Goal: Transaction & Acquisition: Book appointment/travel/reservation

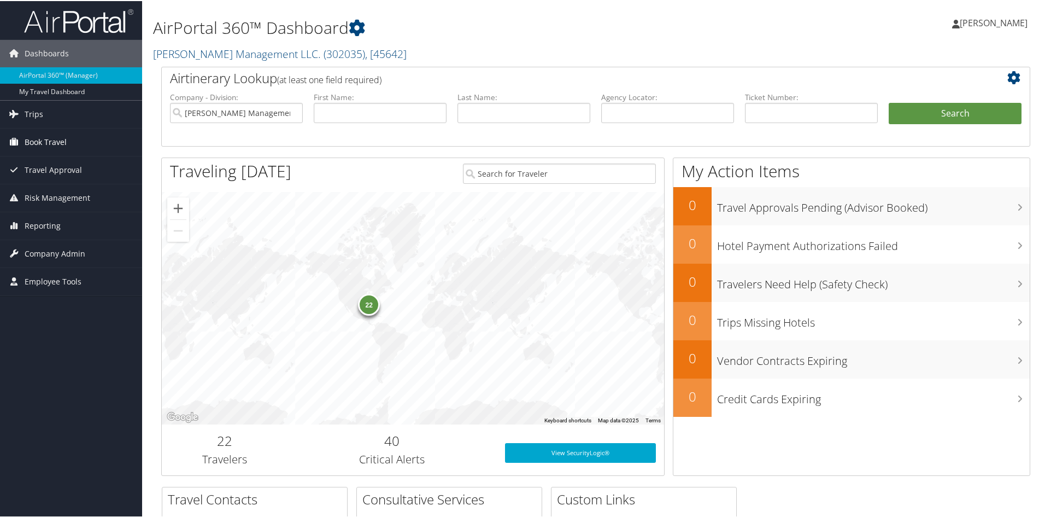
click at [43, 138] on span "Book Travel" at bounding box center [46, 140] width 42 height 27
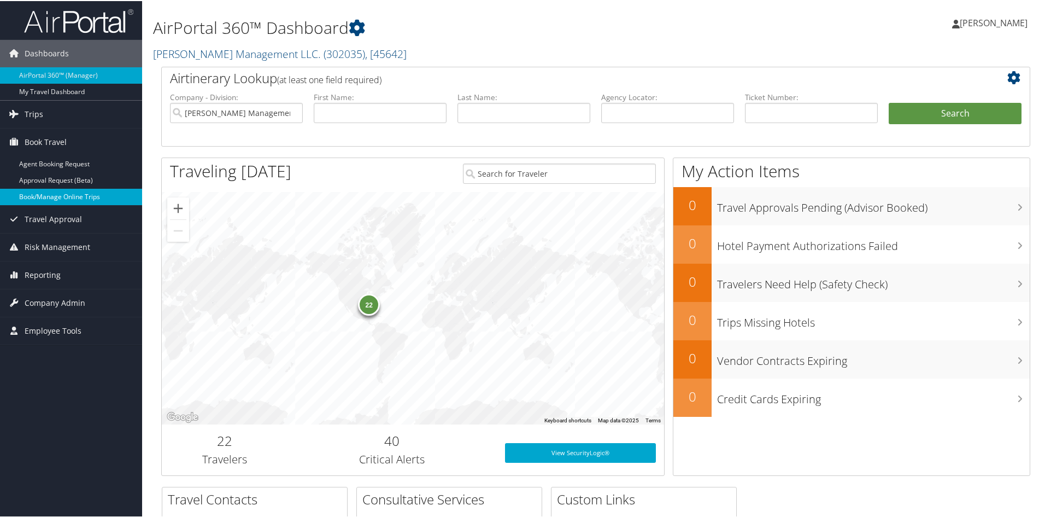
click at [54, 198] on link "Book/Manage Online Trips" at bounding box center [71, 196] width 142 height 16
